Goal: Task Accomplishment & Management: Manage account settings

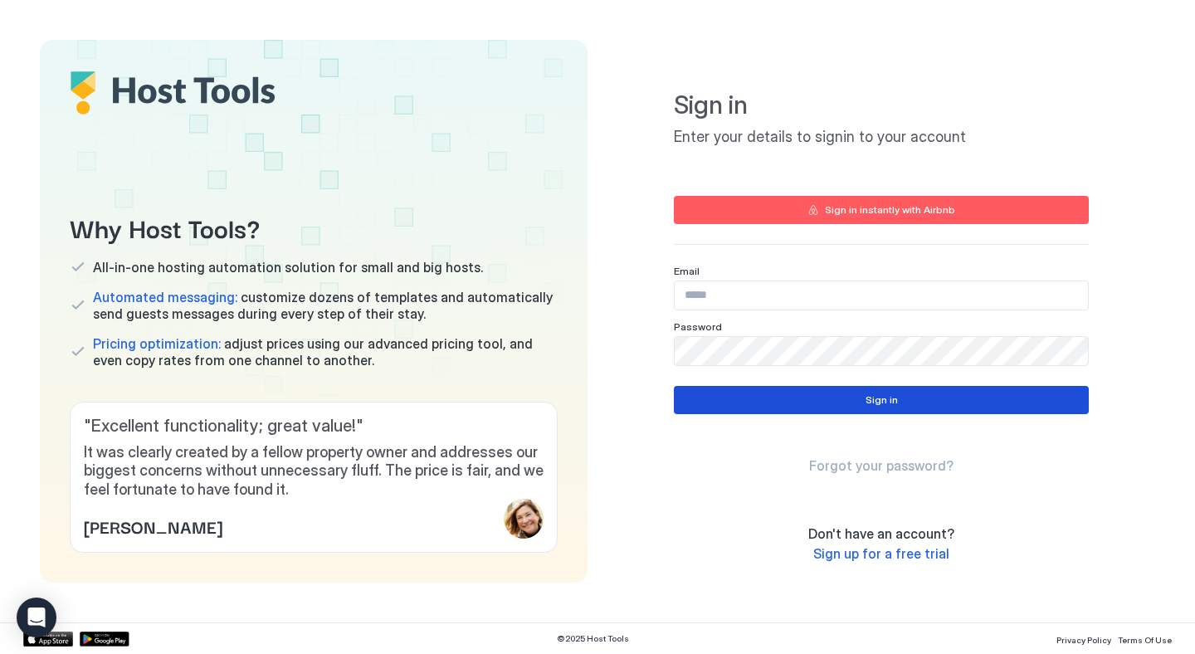
type input "**********"
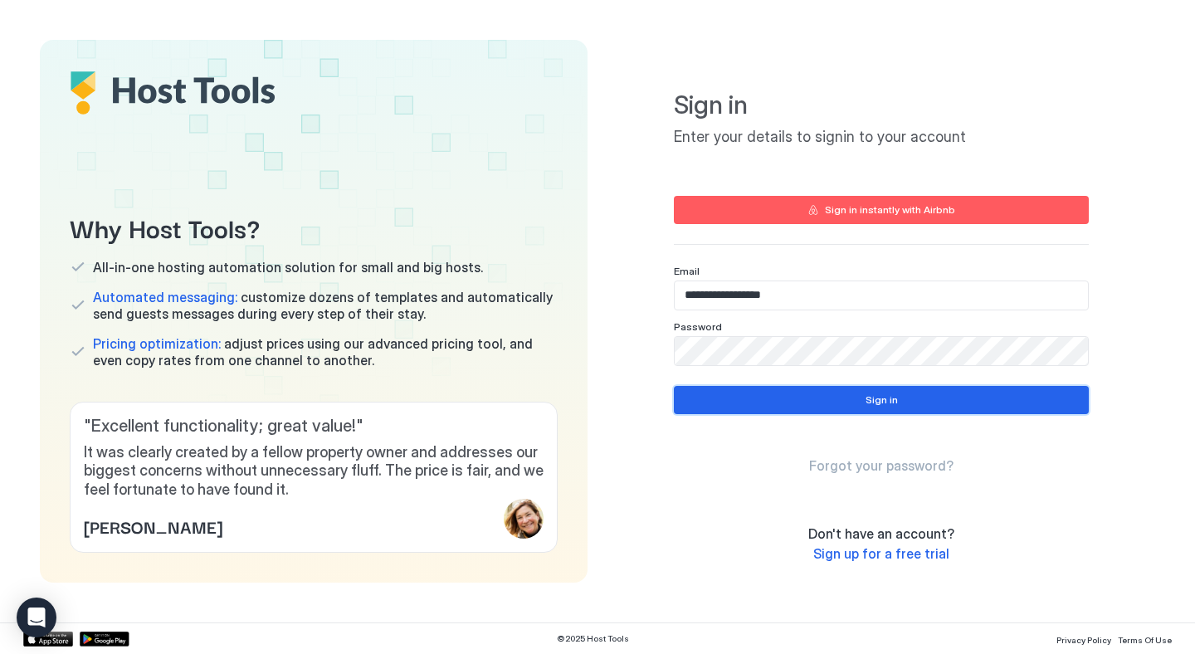
click at [894, 389] on button "Sign in" at bounding box center [881, 400] width 415 height 28
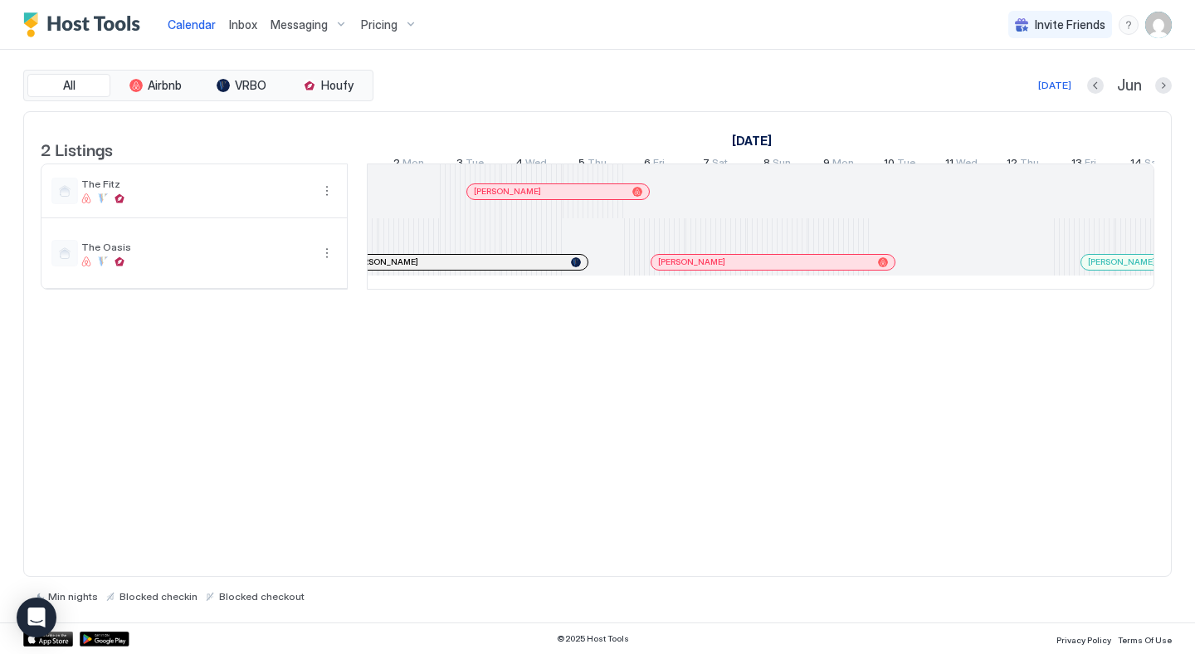
click at [548, 198] on div at bounding box center [548, 191] width 13 height 13
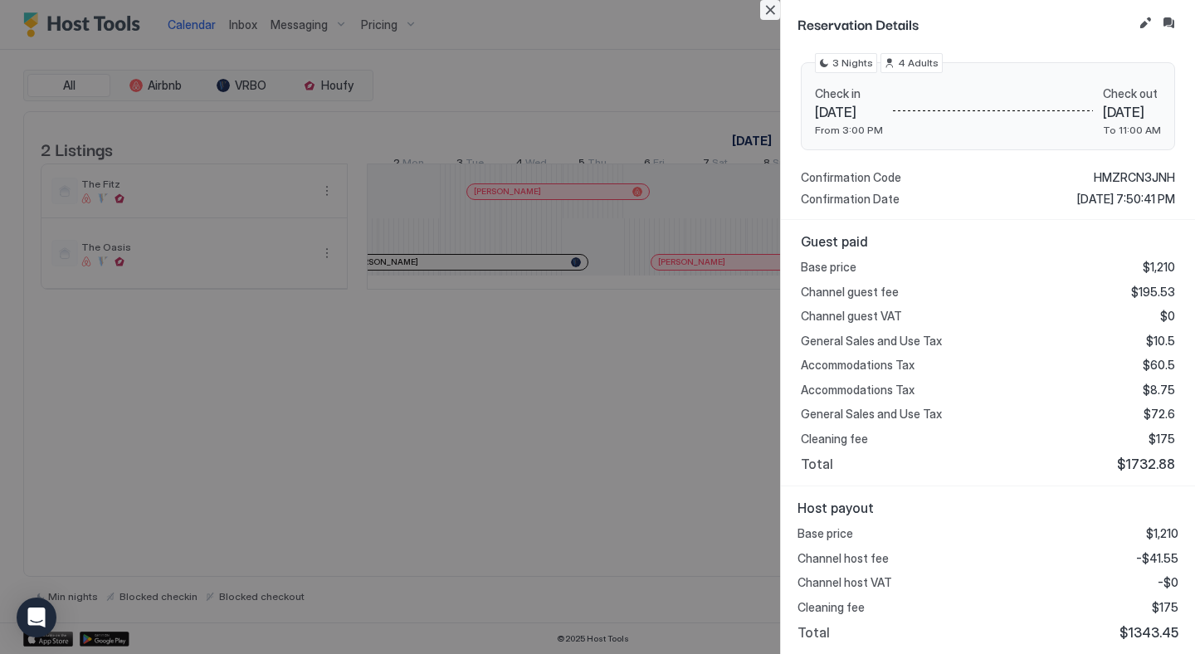
click at [770, 8] on button "Close" at bounding box center [770, 10] width 20 height 20
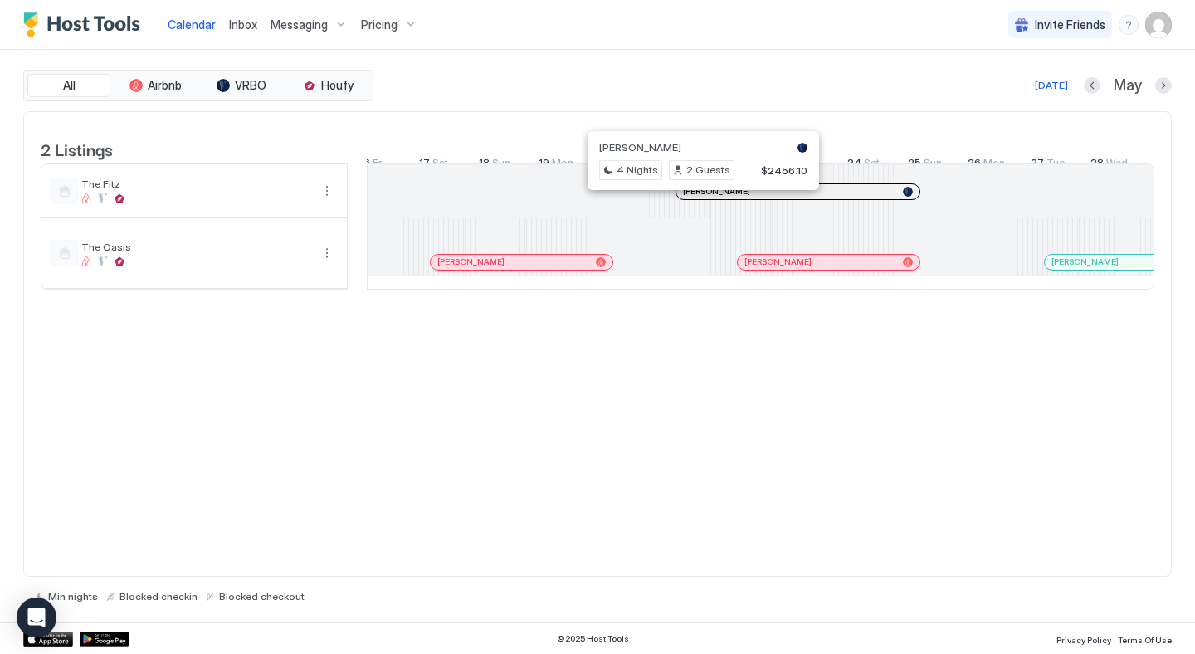
click at [696, 198] on div at bounding box center [696, 191] width 13 height 13
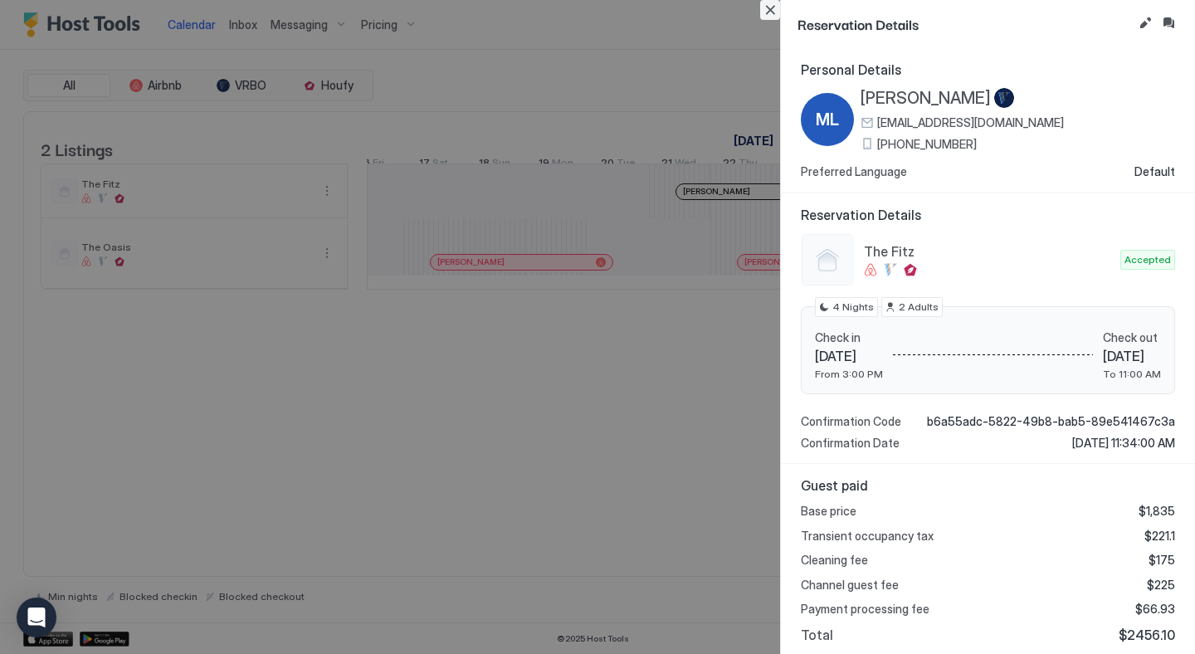
click at [777, 11] on button "Close" at bounding box center [770, 10] width 20 height 20
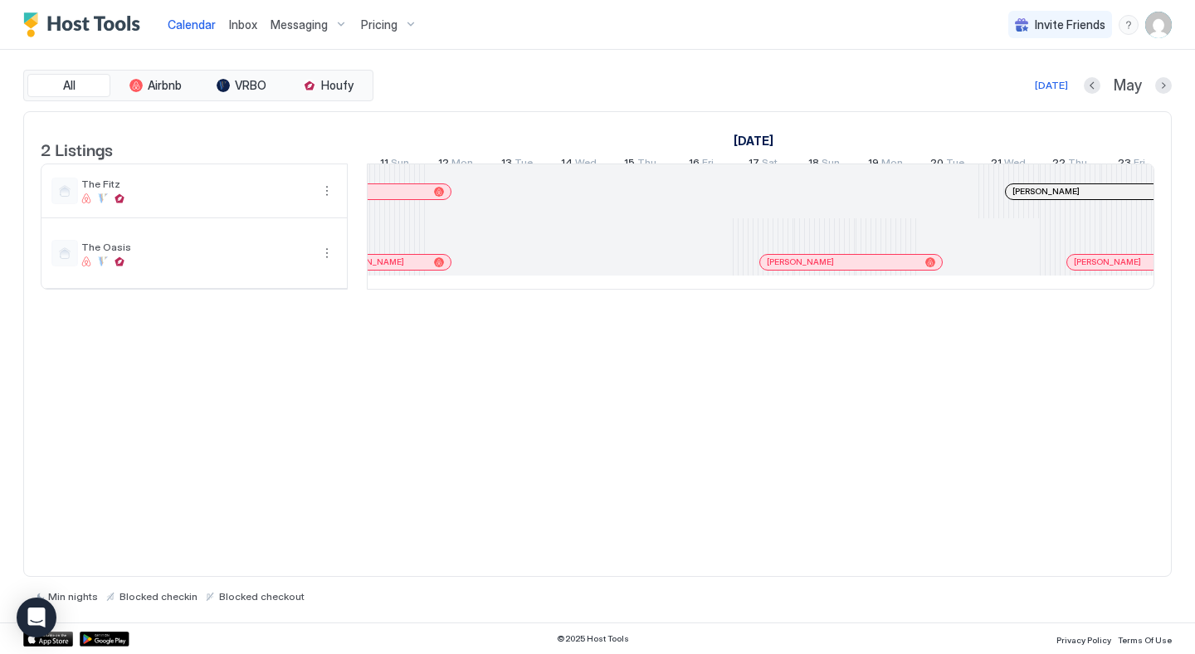
click at [240, 26] on span "Inbox" at bounding box center [243, 24] width 28 height 14
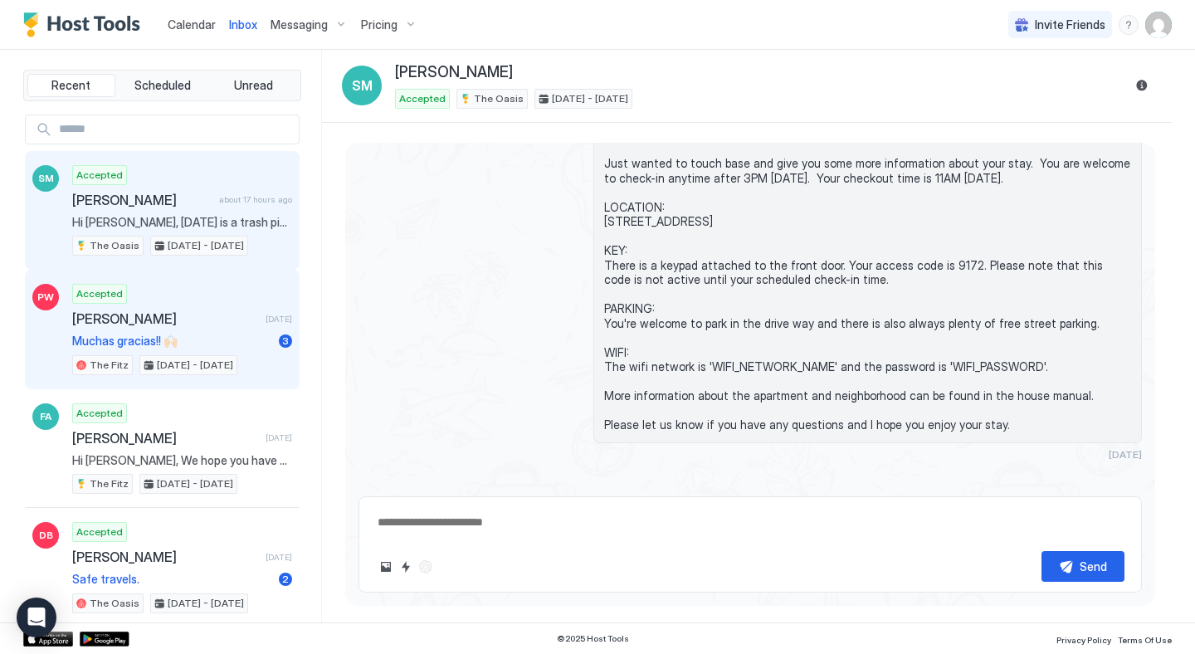
click at [227, 319] on span "[PERSON_NAME]" at bounding box center [165, 318] width 187 height 17
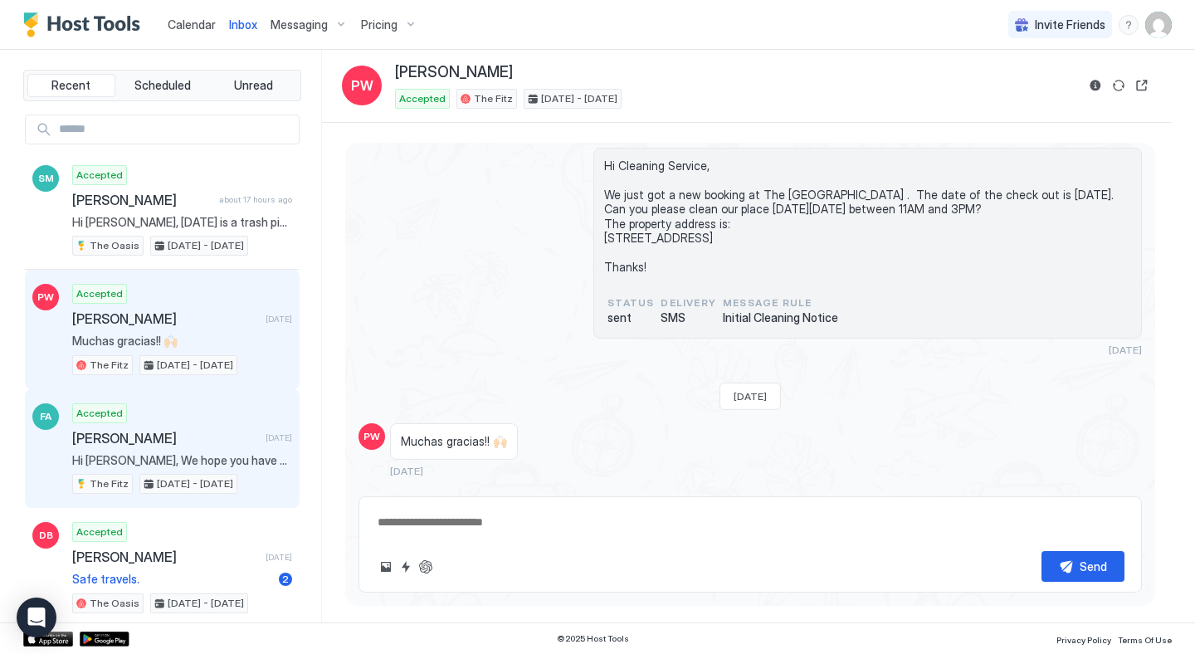
click at [211, 425] on div "Accepted [PERSON_NAME] [DATE] Hi [PERSON_NAME], We hope you have been enjoying …" at bounding box center [182, 448] width 220 height 91
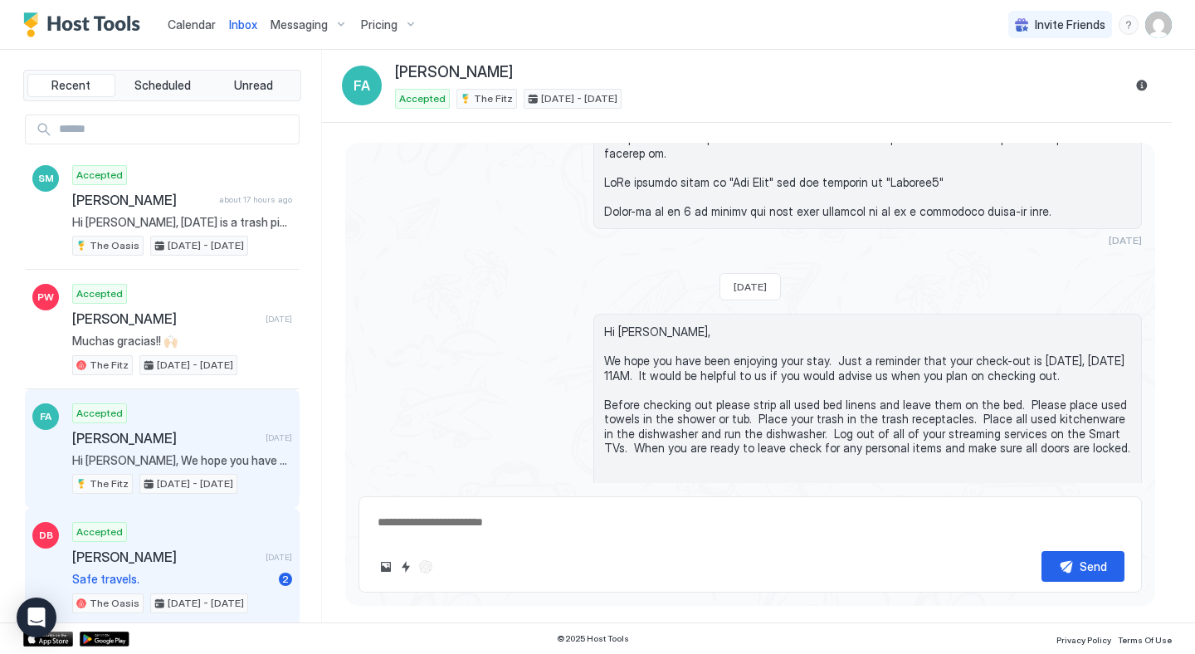
click at [189, 536] on div "Accepted [PERSON_NAME] [DATE] Safe travels. 2 The Oasis [DATE] - [DATE]" at bounding box center [182, 567] width 220 height 91
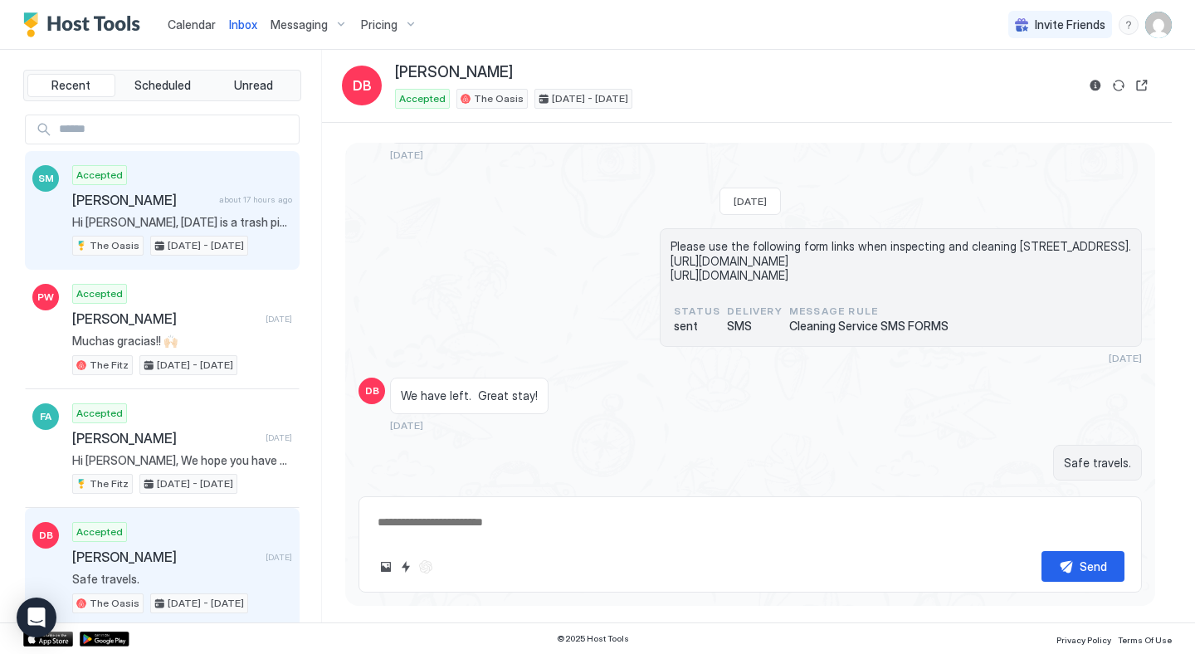
click at [190, 178] on div "Accepted [PERSON_NAME] about 17 hours ago Hi [PERSON_NAME], [DATE] is a trash p…" at bounding box center [182, 210] width 220 height 91
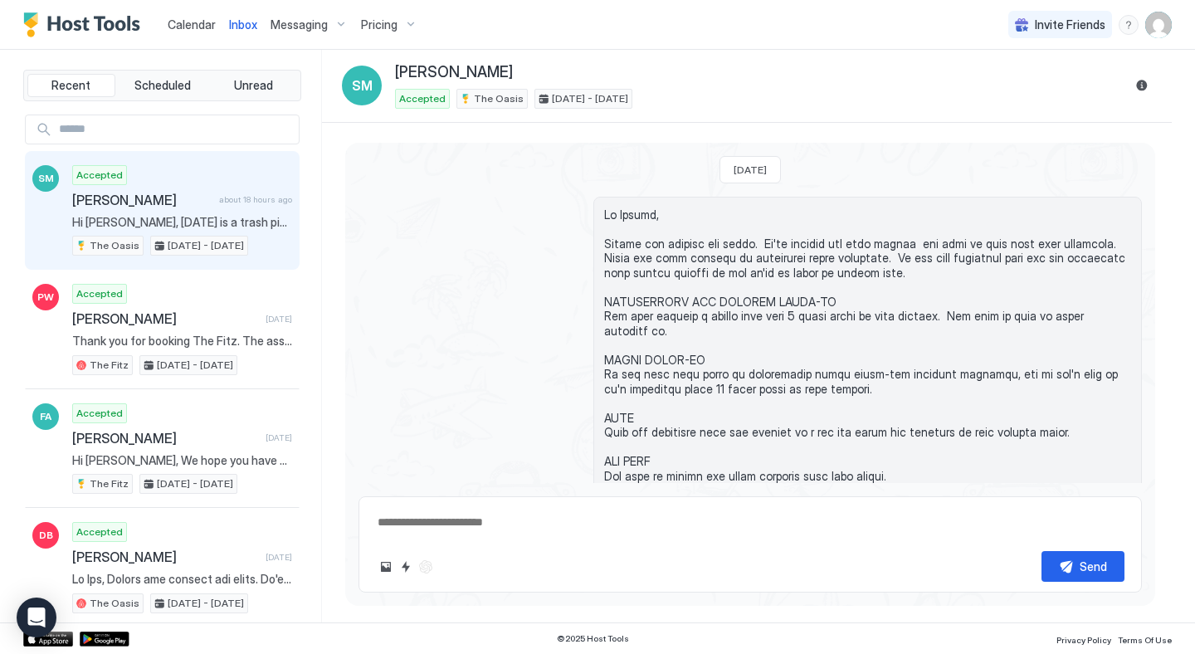
click at [187, 27] on span "Calendar" at bounding box center [192, 24] width 48 height 14
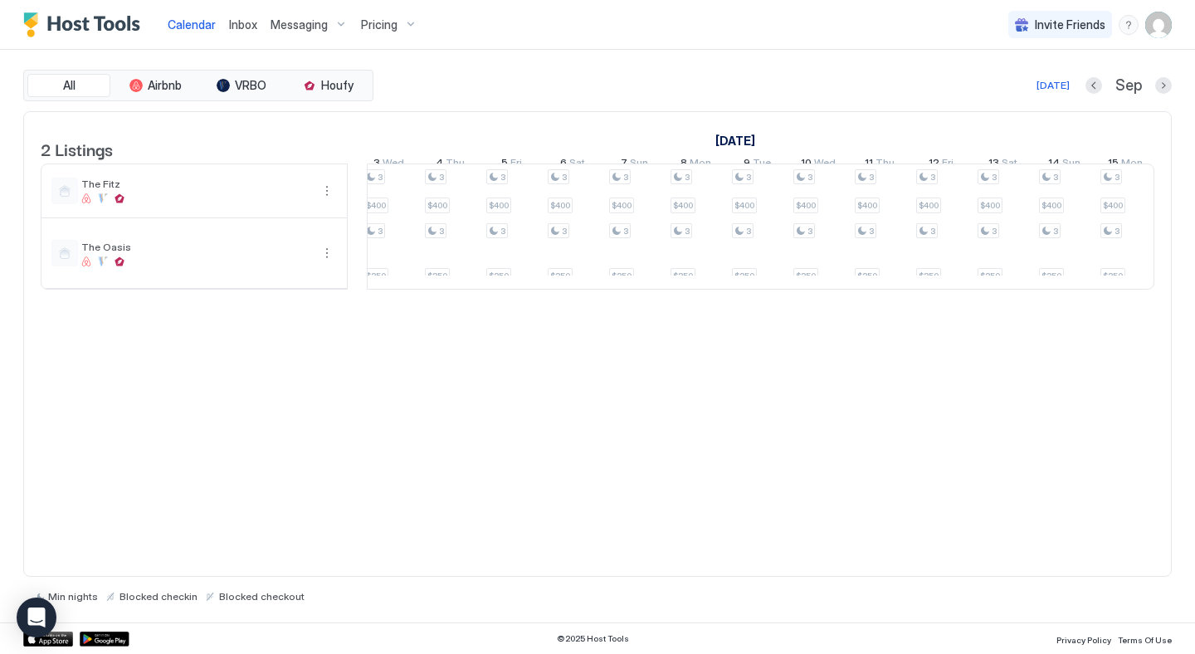
scroll to position [0, 1526]
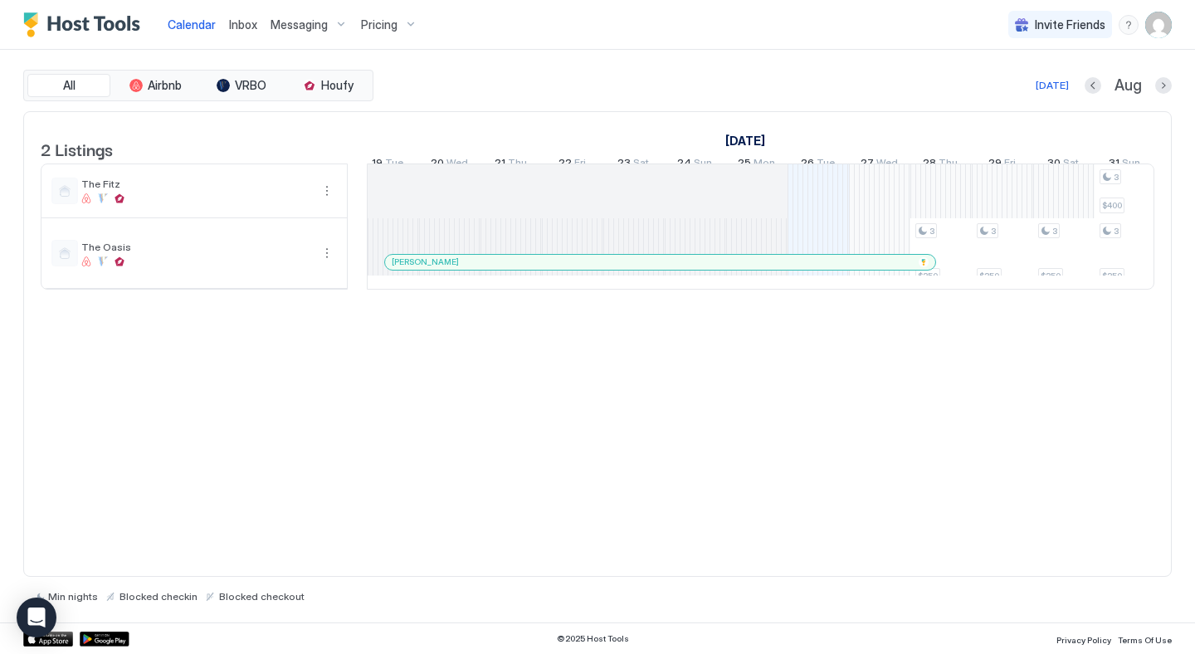
click at [772, 269] on div at bounding box center [771, 262] width 13 height 13
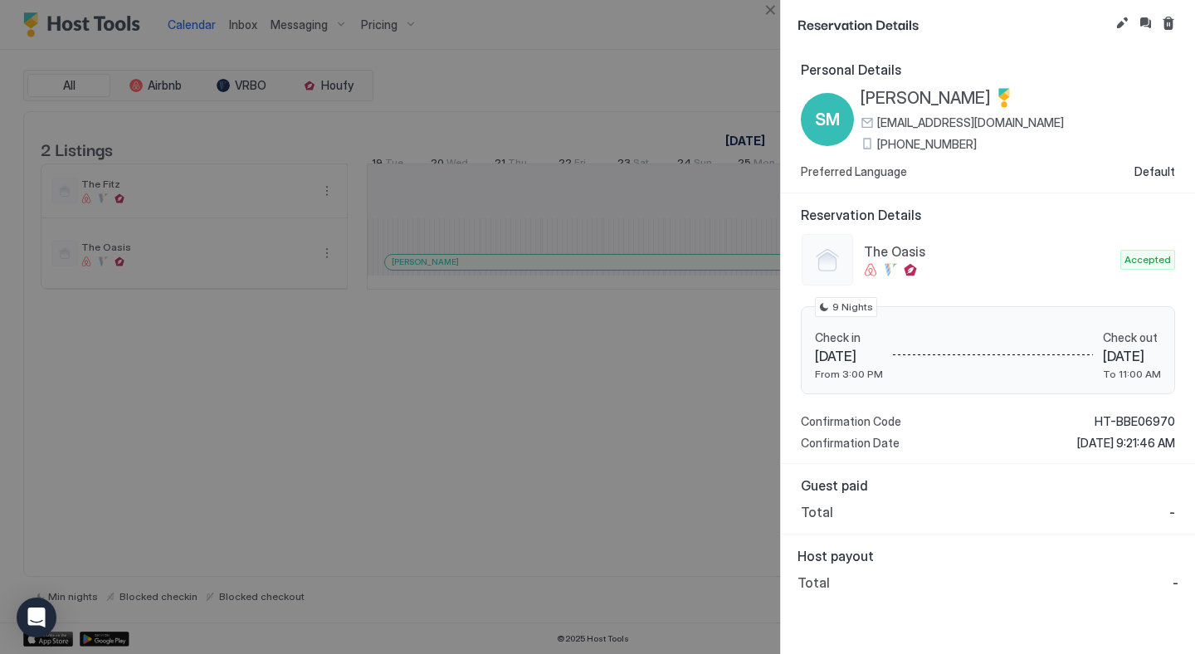
click at [631, 402] on div at bounding box center [597, 327] width 1195 height 654
click at [772, 14] on button "Close" at bounding box center [770, 10] width 20 height 20
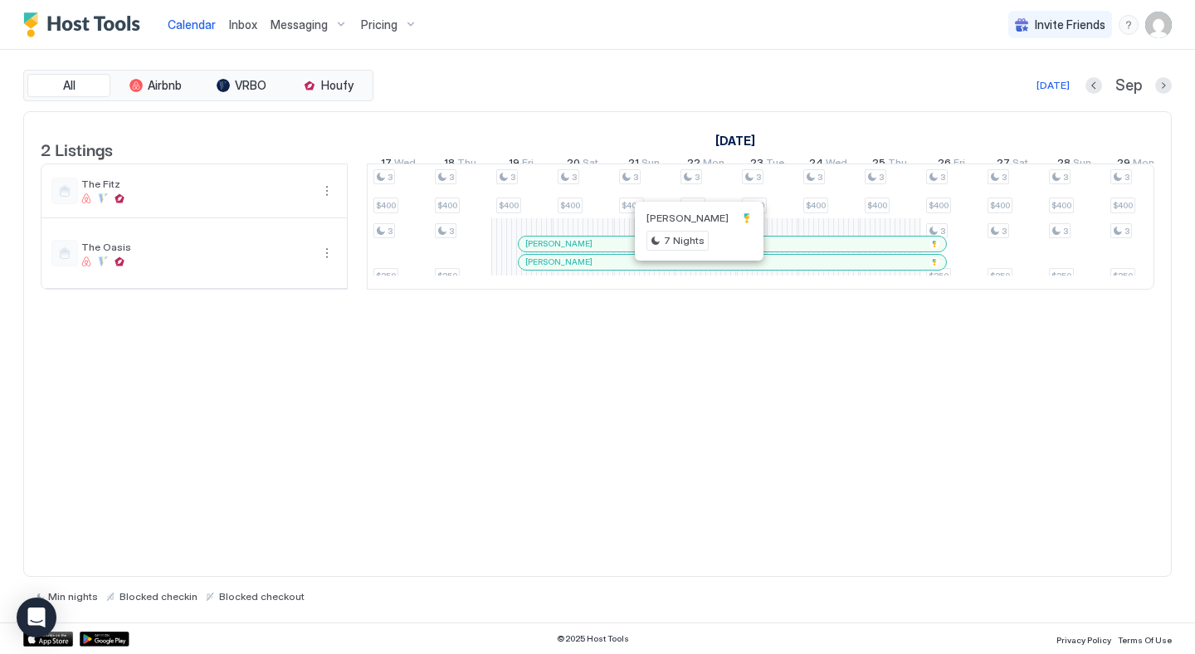
click at [693, 269] on div at bounding box center [692, 262] width 13 height 13
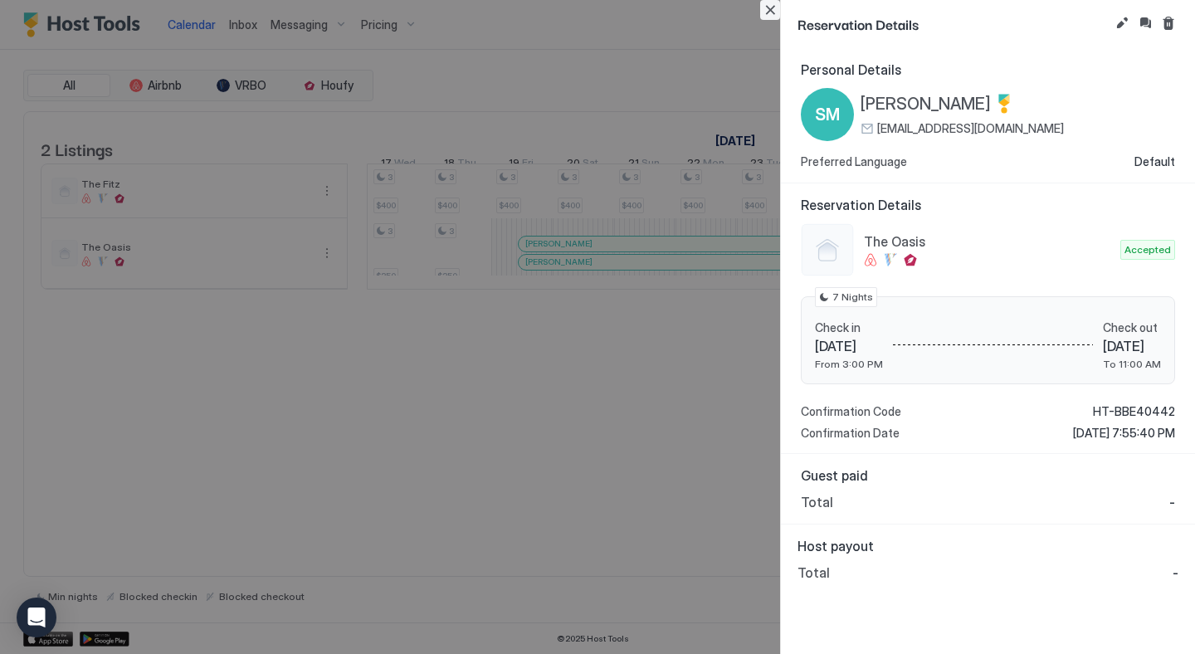
click at [774, 12] on button "Close" at bounding box center [770, 10] width 20 height 20
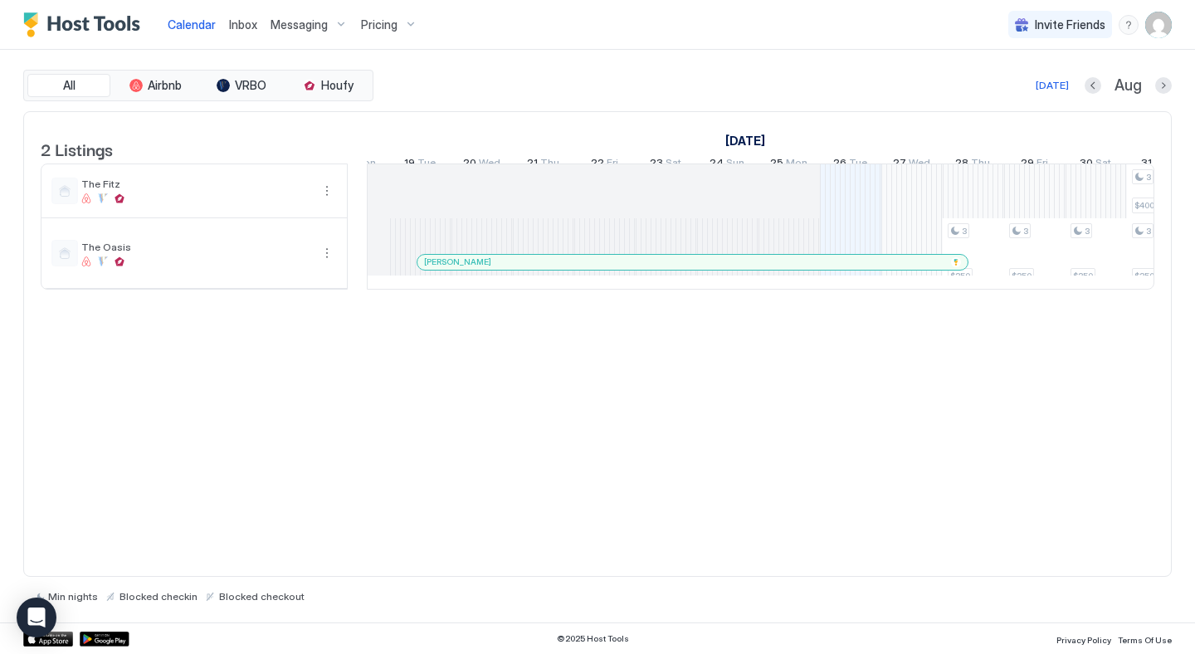
click at [688, 267] on div "[PERSON_NAME]" at bounding box center [684, 261] width 520 height 11
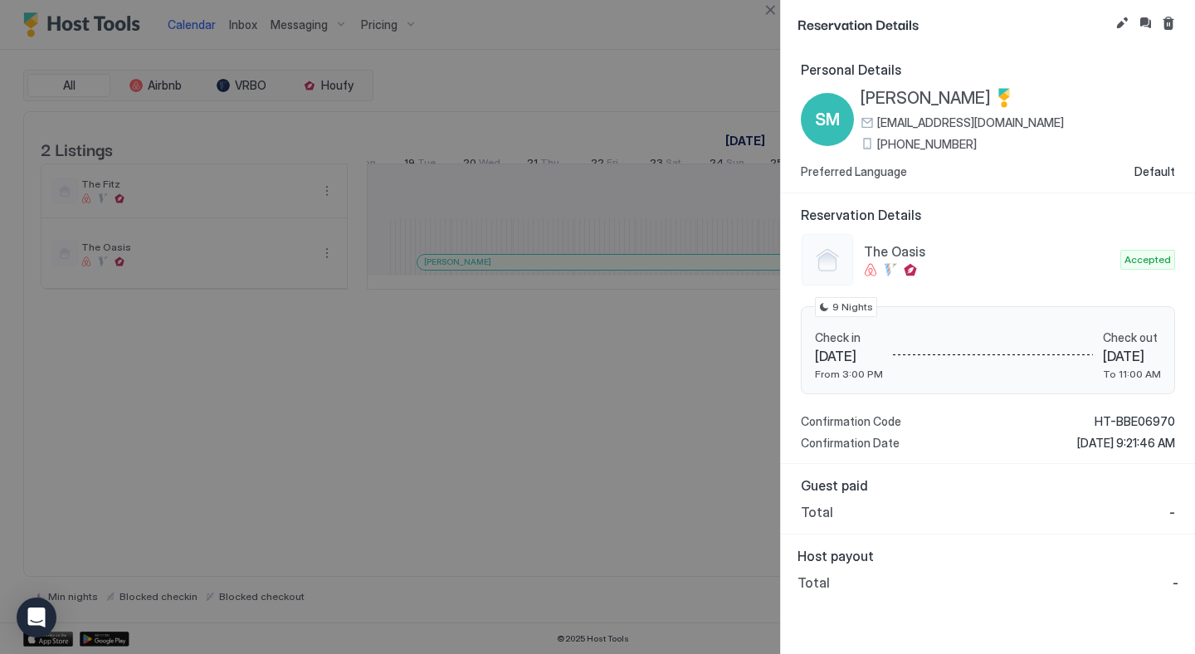
click at [707, 355] on div at bounding box center [597, 327] width 1195 height 654
click at [772, 2] on button "Close" at bounding box center [770, 10] width 20 height 20
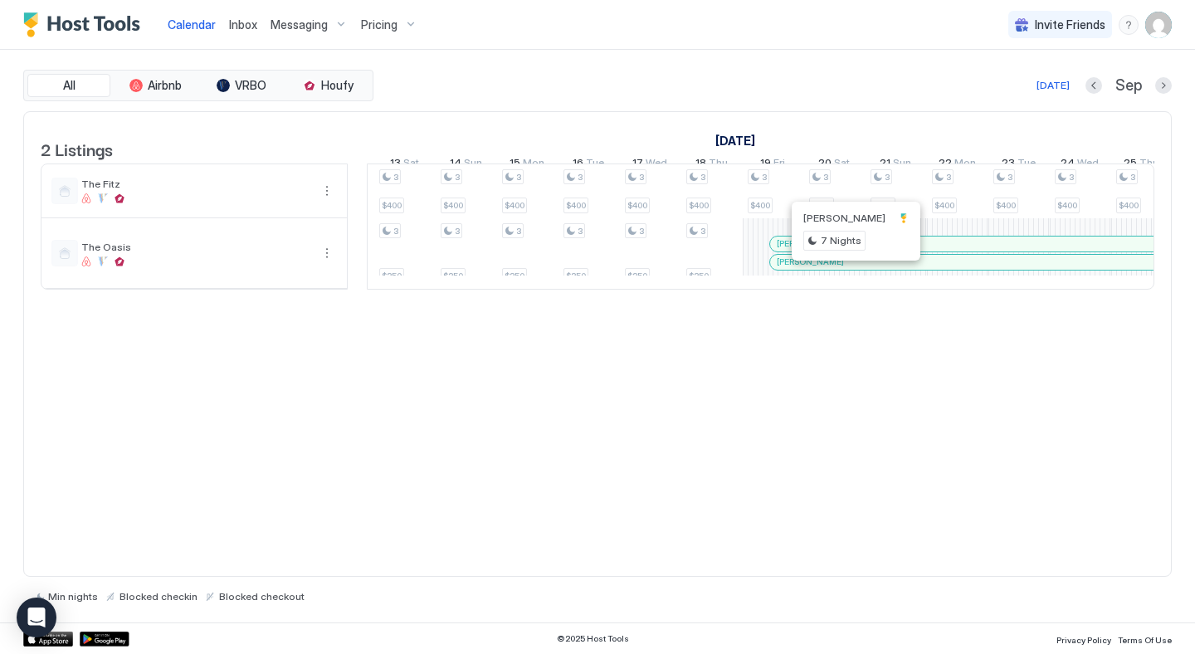
click at [850, 269] on div at bounding box center [849, 262] width 13 height 13
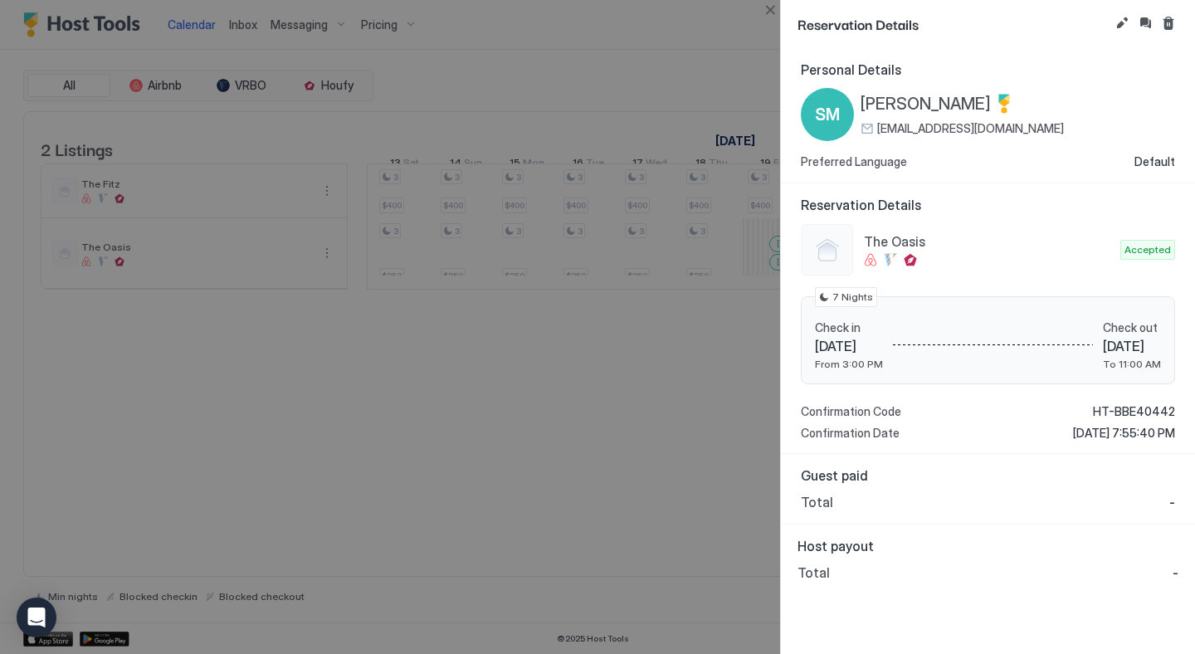
click at [781, 10] on div "Reservation Details" at bounding box center [988, 24] width 414 height 48
click at [776, 10] on button "Close" at bounding box center [770, 10] width 20 height 20
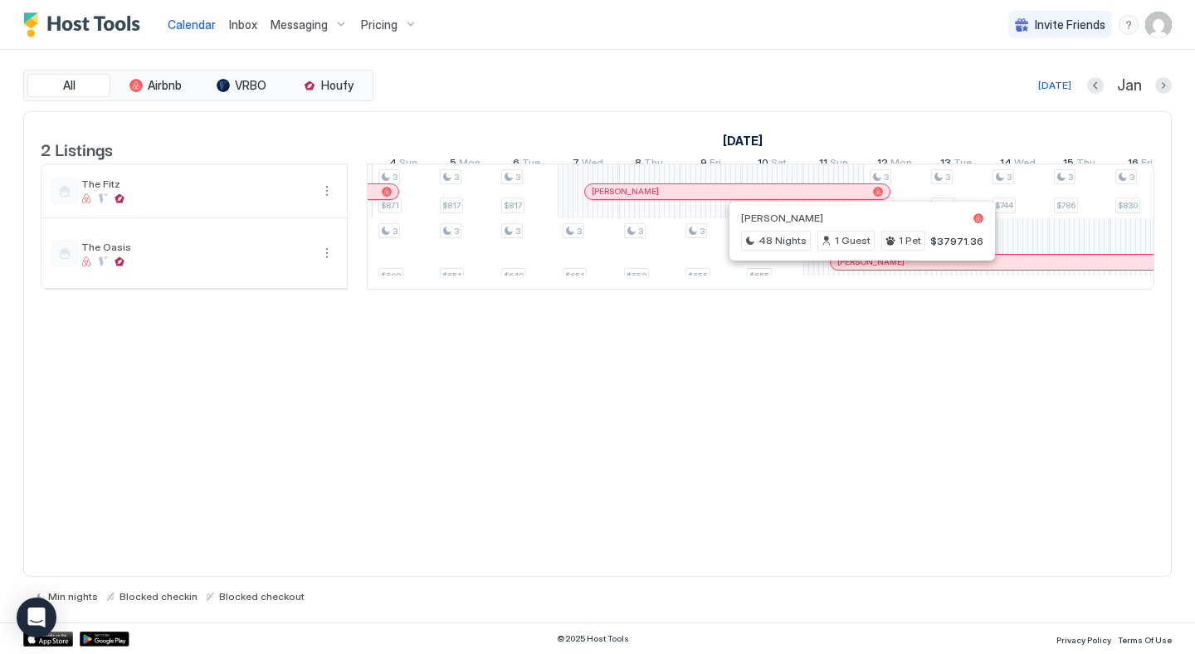
click at [862, 269] on div at bounding box center [861, 262] width 13 height 13
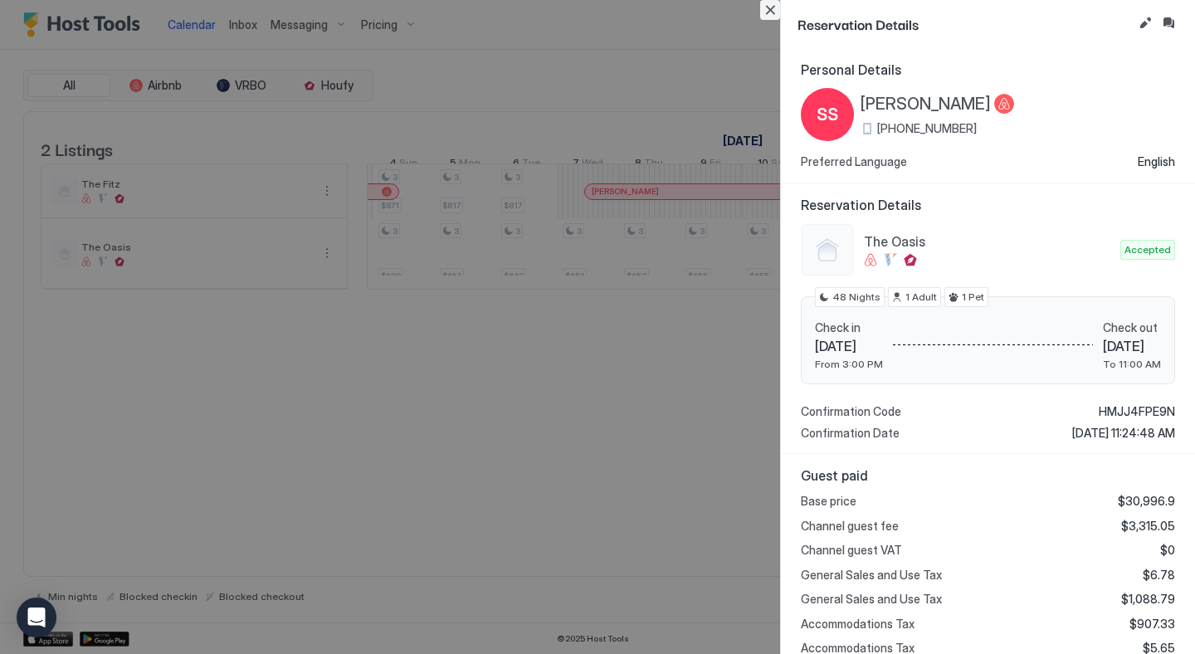
click at [764, 13] on button "Close" at bounding box center [770, 10] width 20 height 20
